Goal: Information Seeking & Learning: Learn about a topic

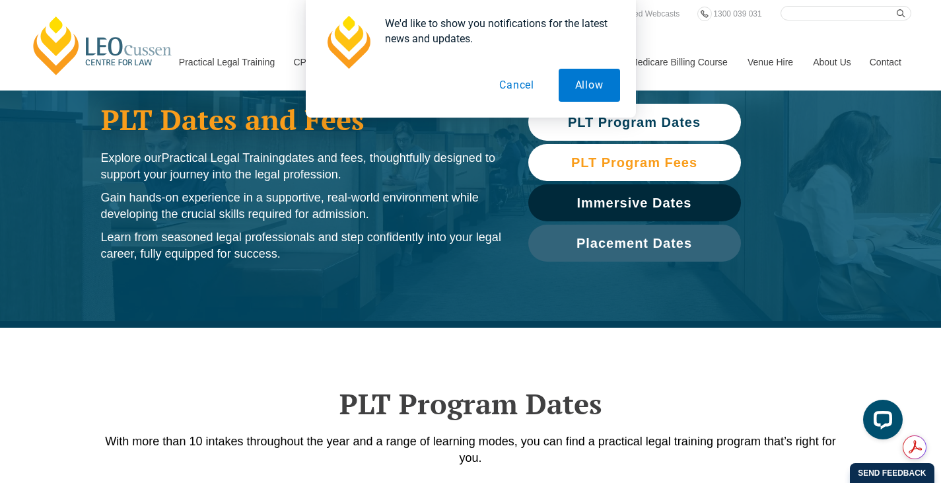
click at [639, 160] on span "PLT Program Fees" at bounding box center [634, 162] width 126 height 13
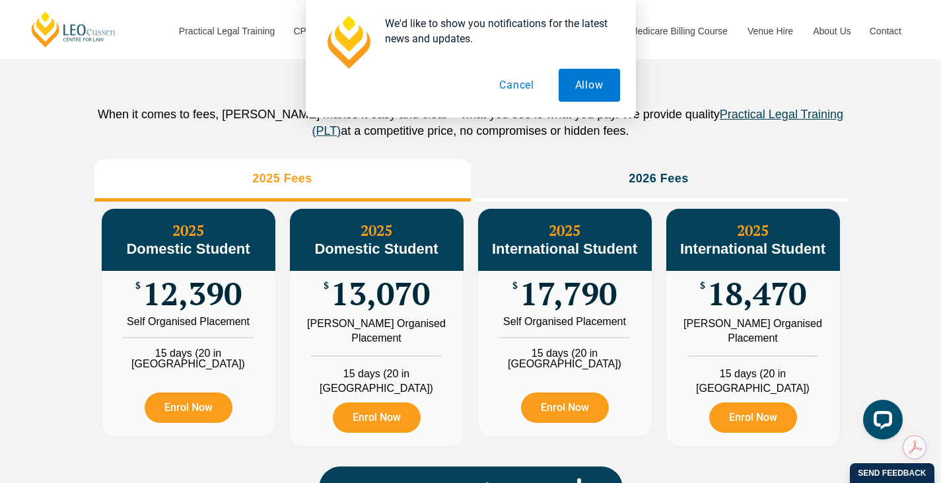
scroll to position [1470, 0]
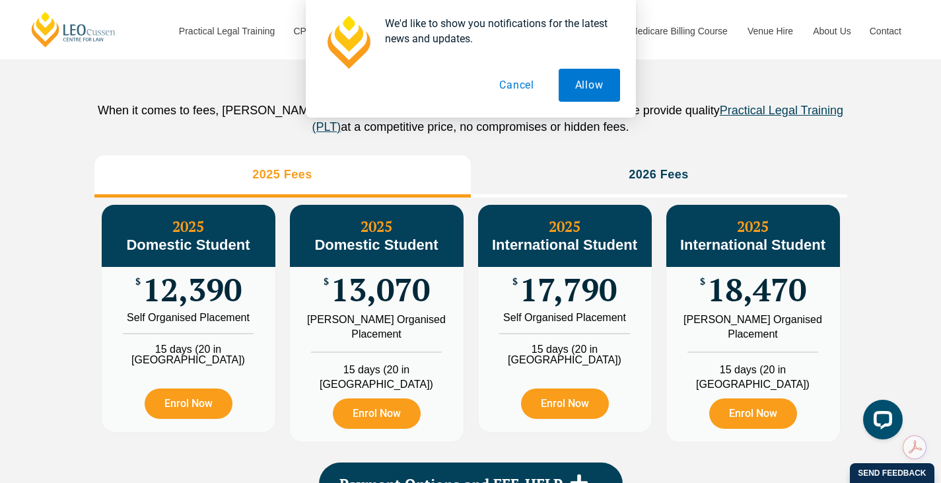
click at [509, 85] on button "Cancel" at bounding box center [517, 85] width 68 height 33
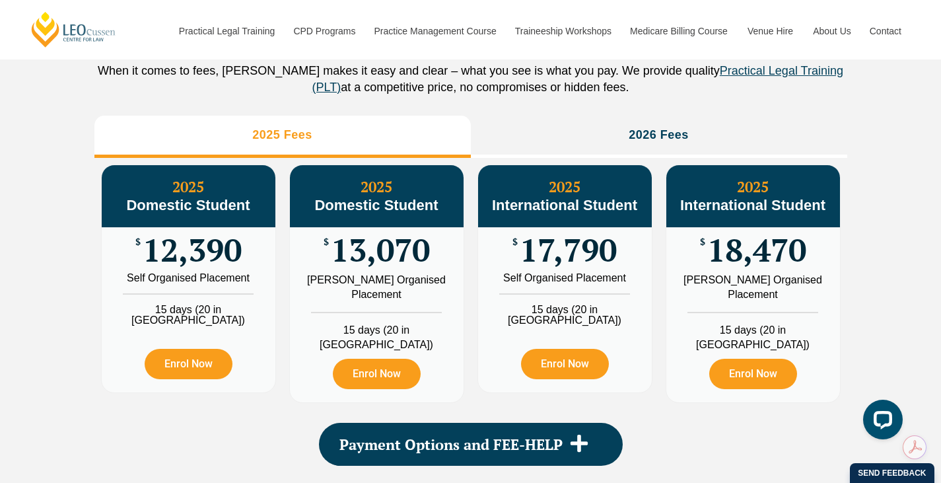
scroll to position [1536, 0]
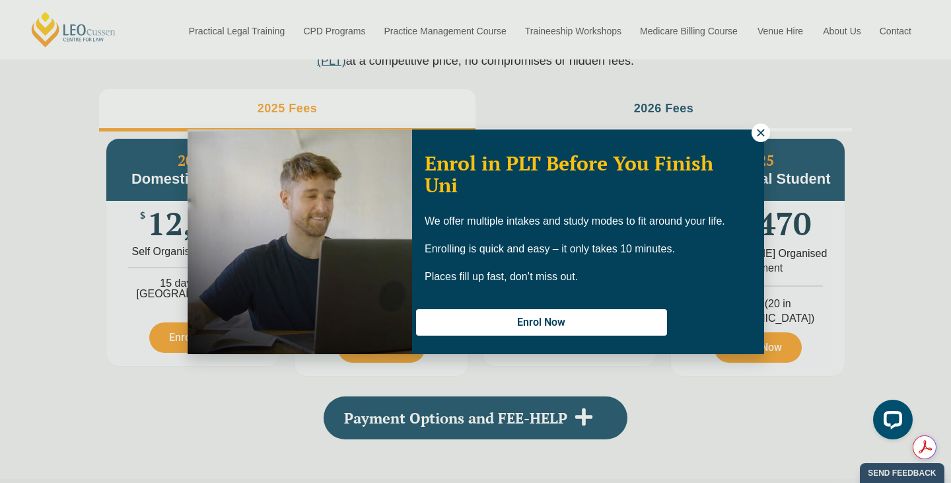
click at [761, 131] on icon at bounding box center [760, 132] width 7 height 7
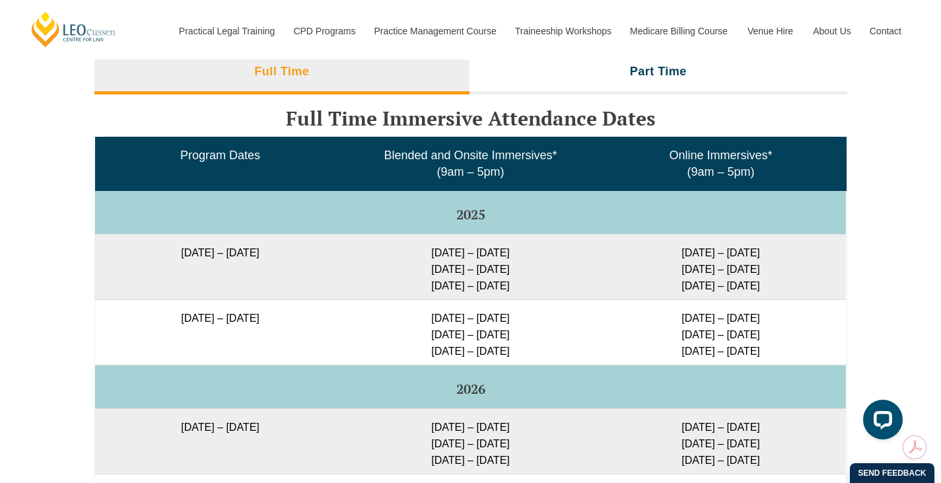
scroll to position [2196, 0]
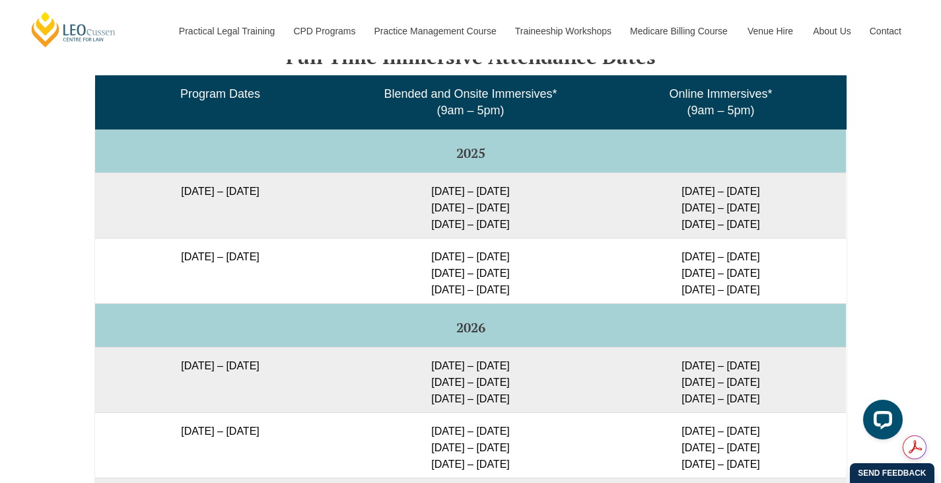
drag, startPoint x: 421, startPoint y: 192, endPoint x: 543, endPoint y: 193, distance: 122.1
click at [543, 193] on td "29 Sep – 2 Oct 2025 9 – 11 Dec 2025 10 – 12 Feb 2026" at bounding box center [470, 204] width 250 height 65
drag, startPoint x: 431, startPoint y: 211, endPoint x: 525, endPoint y: 217, distance: 93.9
click at [525, 217] on td "29 Sep – 2 Oct 2025 9 – 11 Dec 2025 10 – 12 Feb 2026" at bounding box center [470, 204] width 250 height 65
drag, startPoint x: 432, startPoint y: 232, endPoint x: 528, endPoint y: 232, distance: 95.7
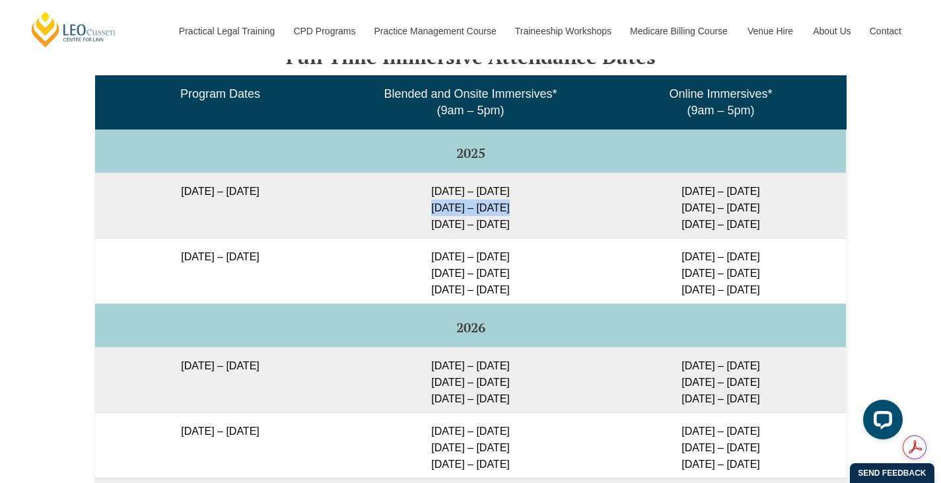
click at [528, 232] on td "29 Sep – 2 Oct 2025 9 – 11 Dec 2025 10 – 12 Feb 2026" at bounding box center [470, 204] width 250 height 65
click at [551, 257] on td "15 – 18 Dec 2025 10 – 12 Mar 2026 28 – 30 Apr 2026" at bounding box center [470, 270] width 250 height 65
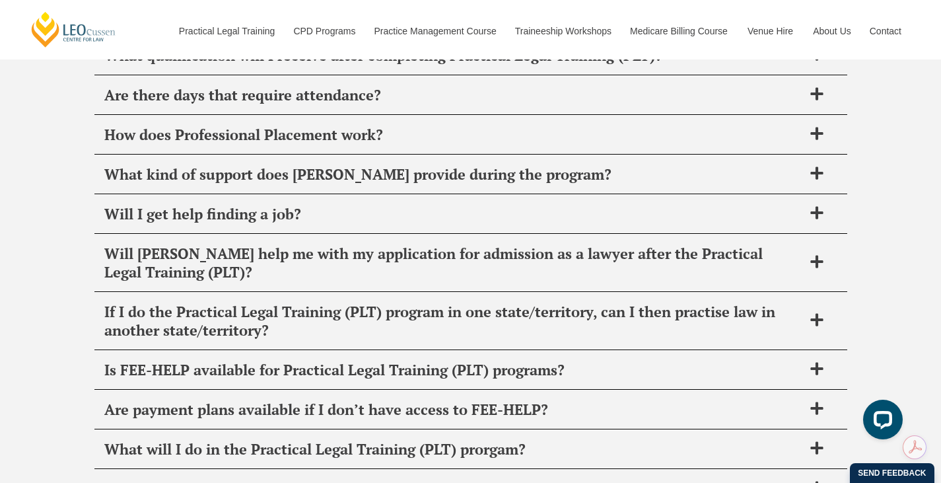
scroll to position [5497, 0]
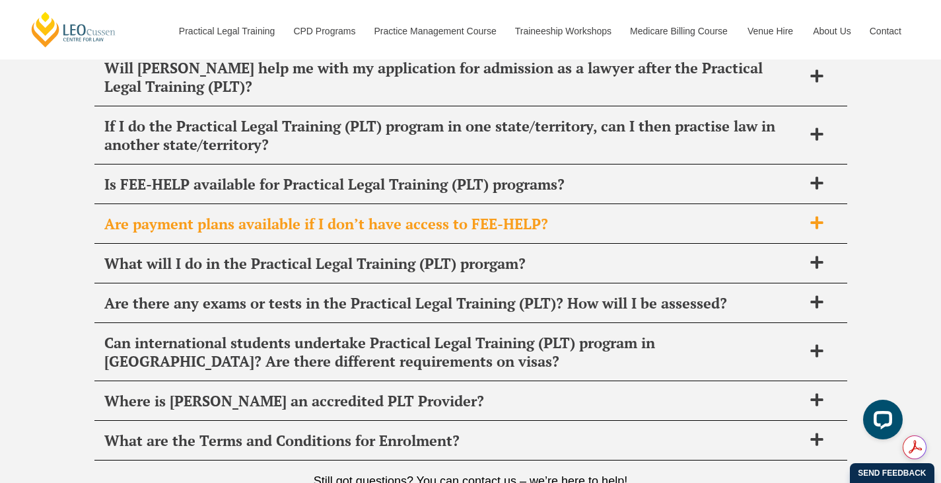
click at [815, 205] on div "Are payment plans available if I don’t have access to FEE-HELP?" at bounding box center [470, 224] width 753 height 39
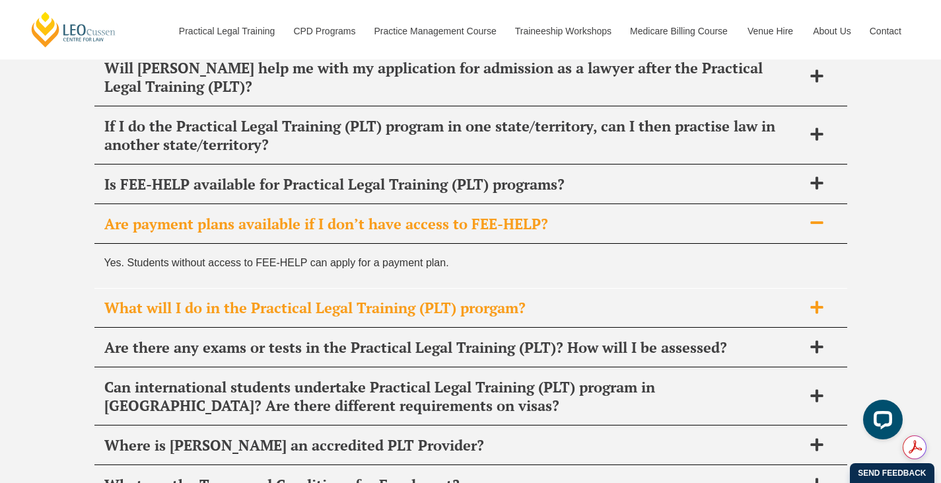
click at [821, 300] on icon at bounding box center [816, 306] width 13 height 13
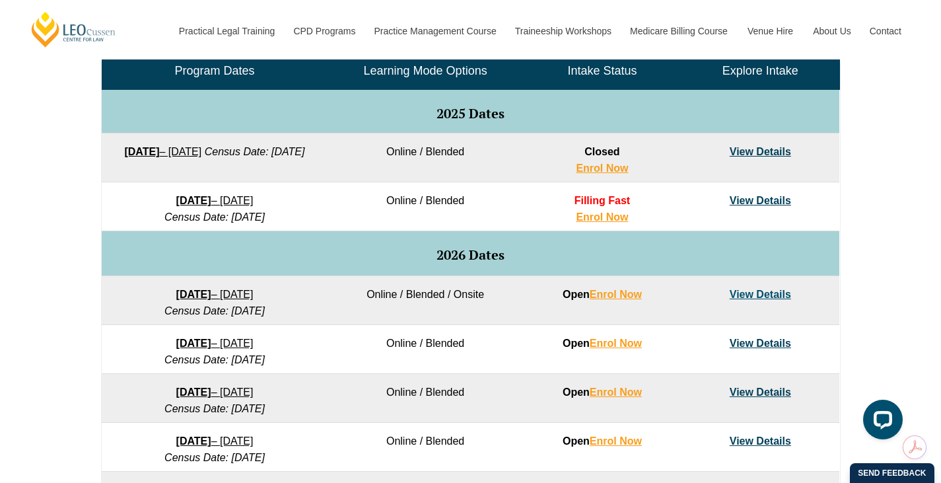
scroll to position [545, 0]
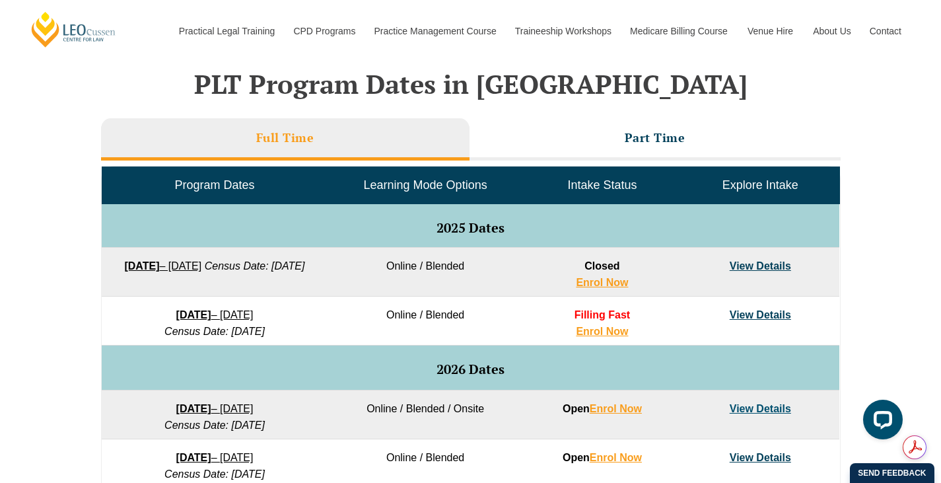
click at [919, 233] on div "VIC ACT WA QLD SA NSW PLT Program Dates in Victoria Full Time Part Time Program…" at bounding box center [470, 398] width 941 height 782
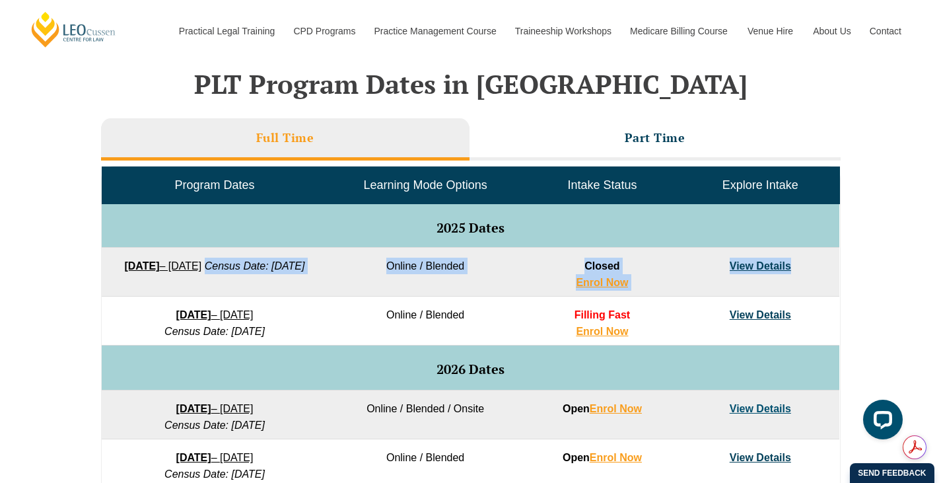
drag, startPoint x: 141, startPoint y: 286, endPoint x: 791, endPoint y: 252, distance: 650.6
click at [791, 252] on tr "22 September 2025 – 20 February 2026 Census Date: 20 October 2025 Online / Blen…" at bounding box center [470, 272] width 737 height 49
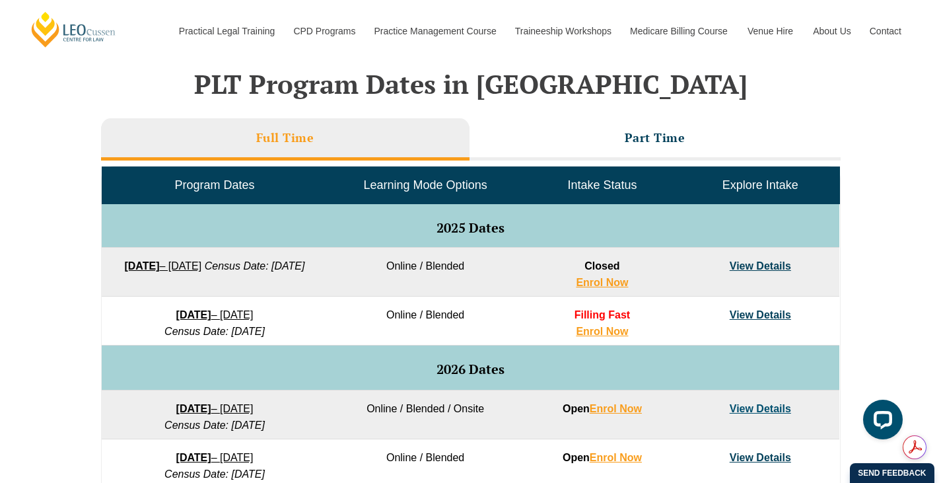
click at [908, 218] on div "VIC ACT WA QLD SA NSW PLT Program Dates in Victoria Full Time Part Time Program…" at bounding box center [470, 398] width 941 height 782
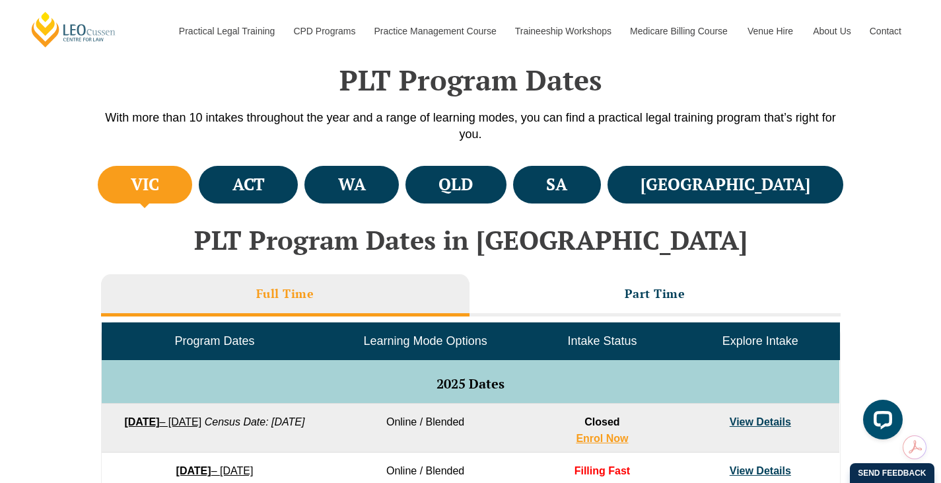
scroll to position [347, 0]
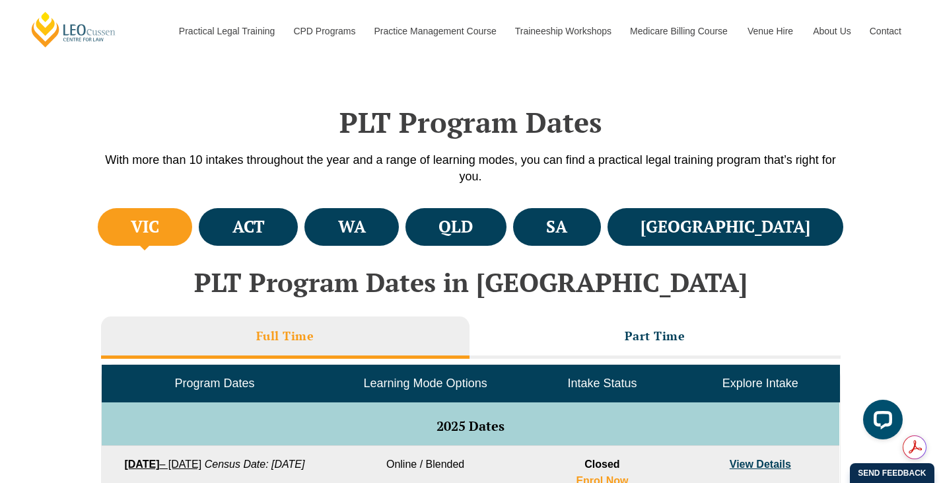
click at [145, 232] on h4 "VIC" at bounding box center [145, 227] width 28 height 22
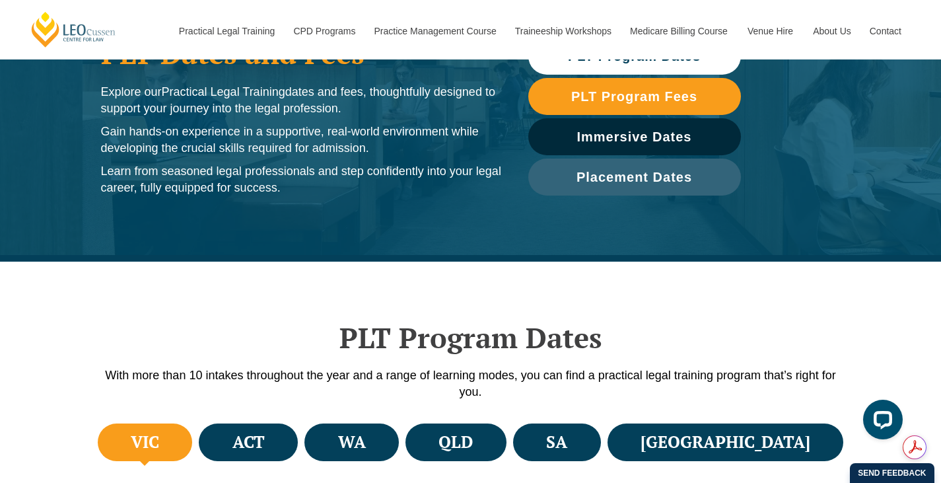
scroll to position [66, 0]
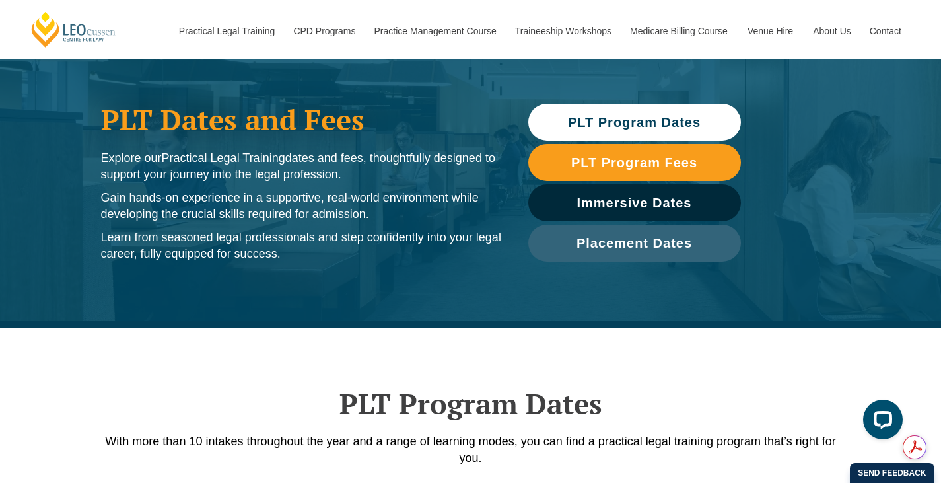
click at [630, 123] on span "PLT Program Dates" at bounding box center [634, 122] width 133 height 13
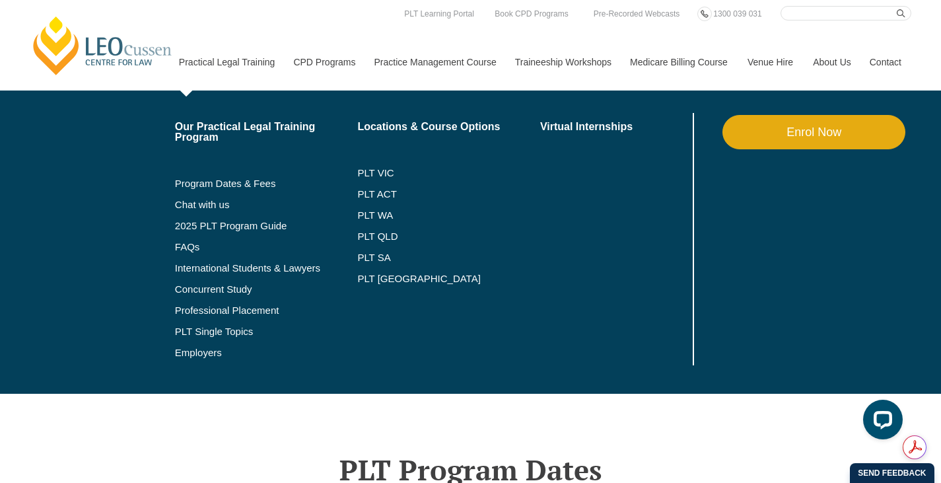
click at [263, 58] on link "Practical Legal Training" at bounding box center [226, 62] width 115 height 57
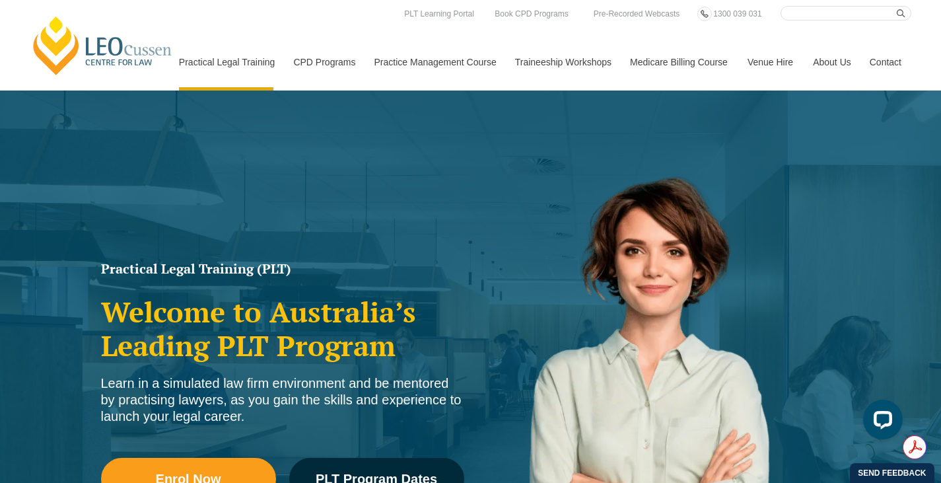
click at [886, 61] on link "Contact" at bounding box center [885, 62] width 51 height 57
